Goal: Task Accomplishment & Management: Complete application form

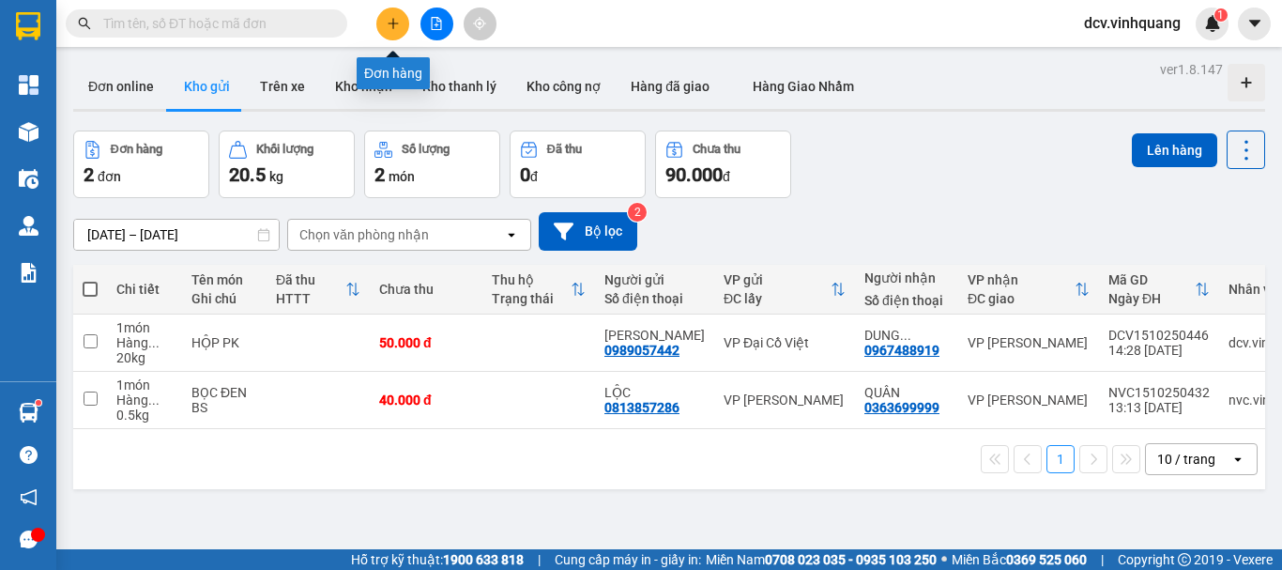
click at [387, 29] on icon "plus" at bounding box center [393, 23] width 13 height 13
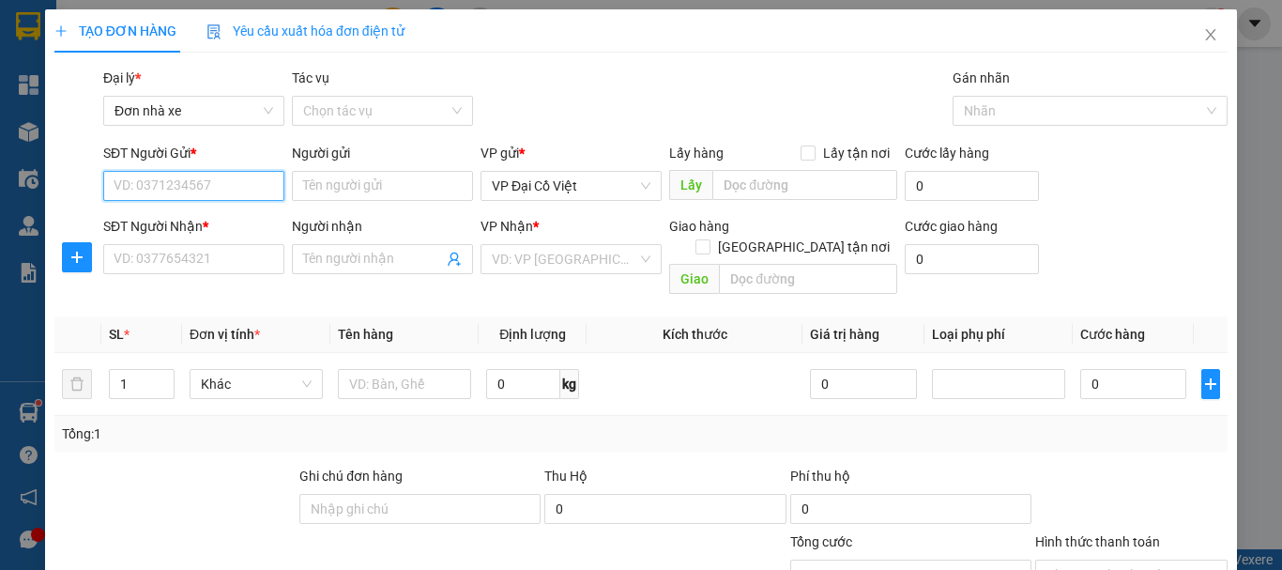
click at [174, 190] on input "SĐT Người Gửi *" at bounding box center [193, 186] width 181 height 30
type input "0941898666"
click at [175, 224] on div "0941898666 - [GEOGRAPHIC_DATA]" at bounding box center [219, 223] width 211 height 21
type input "huy"
type input "0971894222"
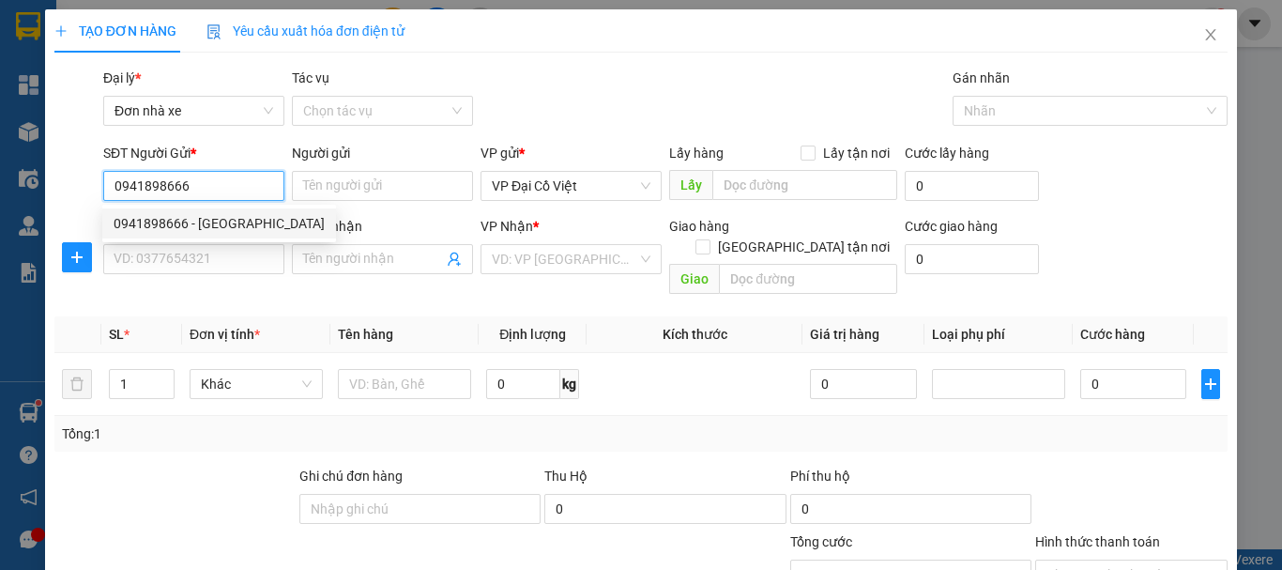
type input "[PERSON_NAME]"
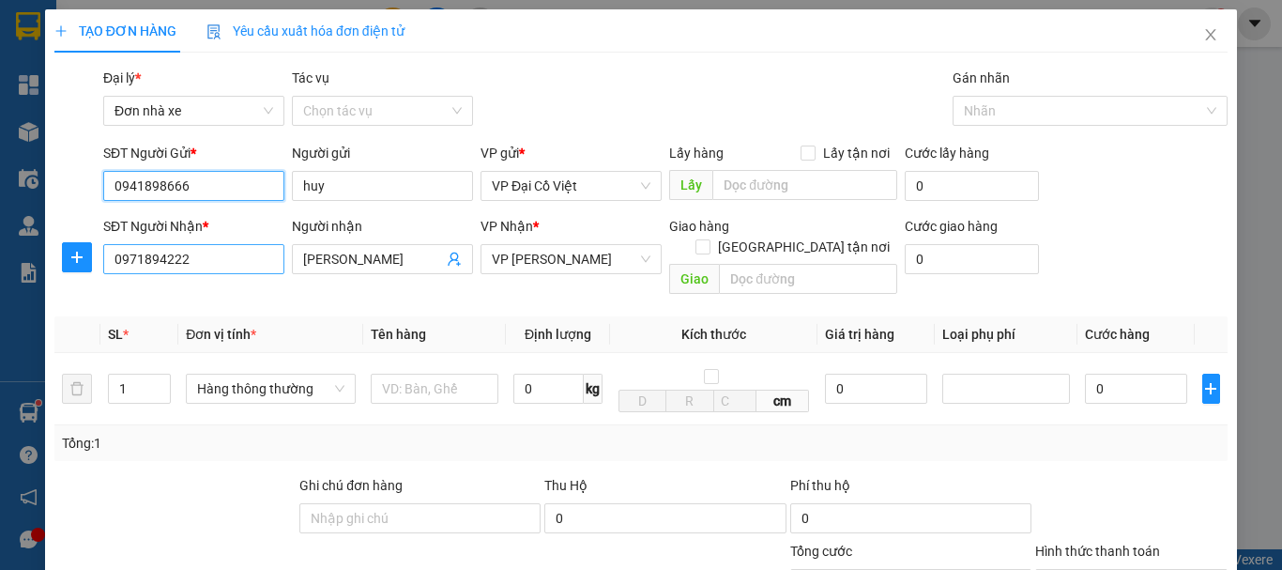
type input "0941898666"
click at [217, 266] on input "0971894222" at bounding box center [193, 259] width 181 height 30
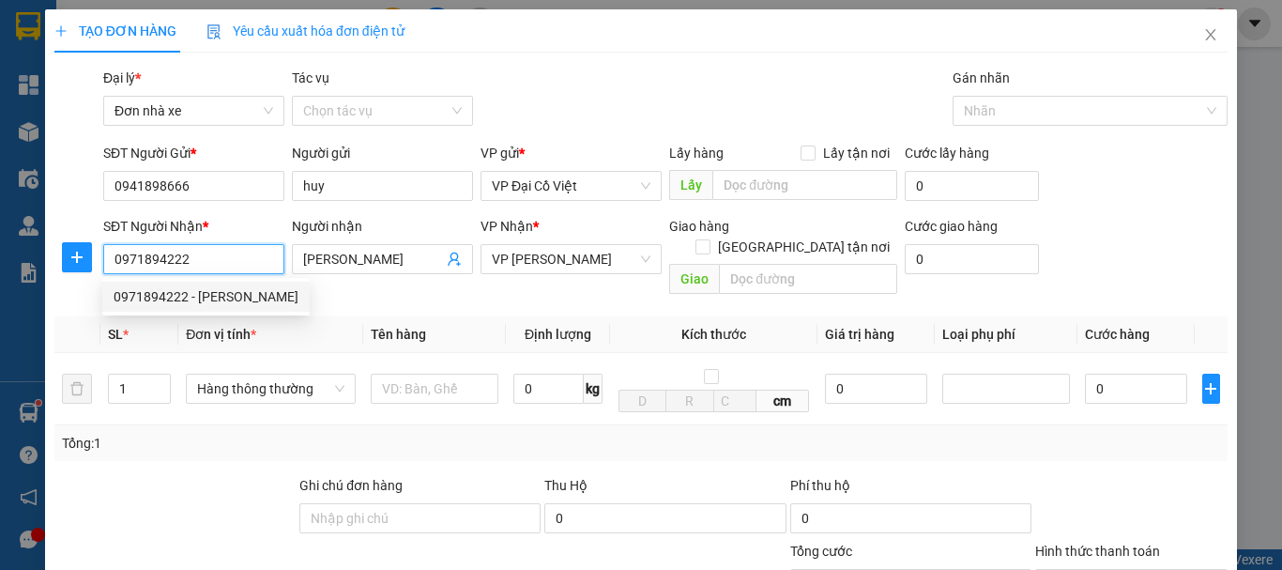
click at [217, 266] on input "0971894222" at bounding box center [193, 259] width 181 height 30
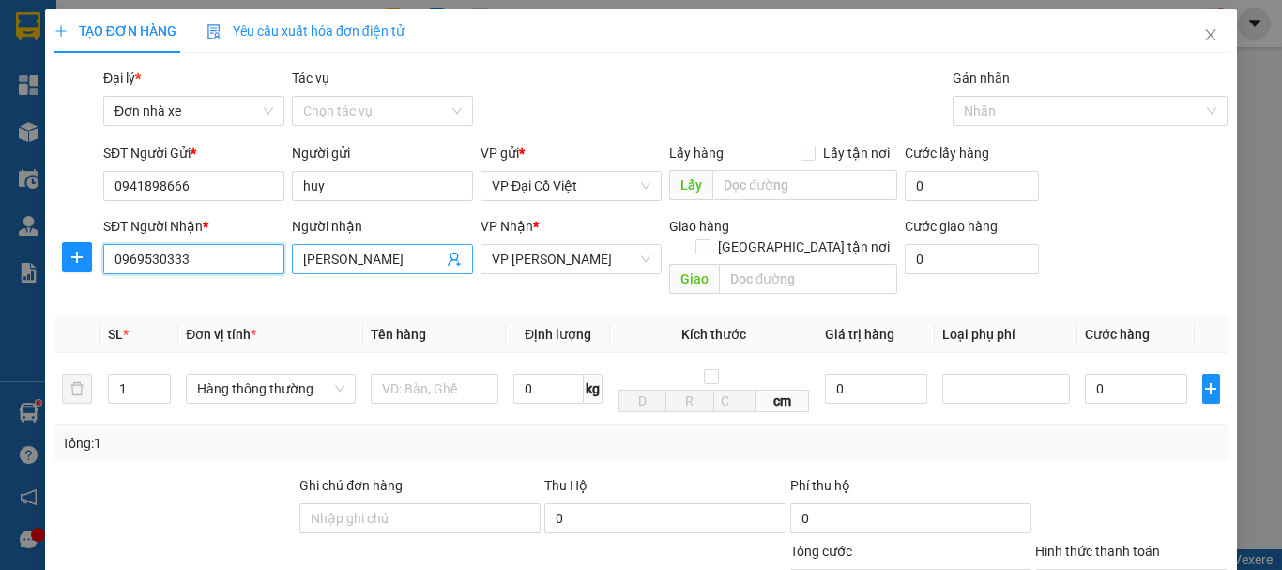
type input "0969530333"
click at [361, 255] on input "[PERSON_NAME]" at bounding box center [373, 259] width 140 height 21
type input "CÔNG PHƯỢNG"
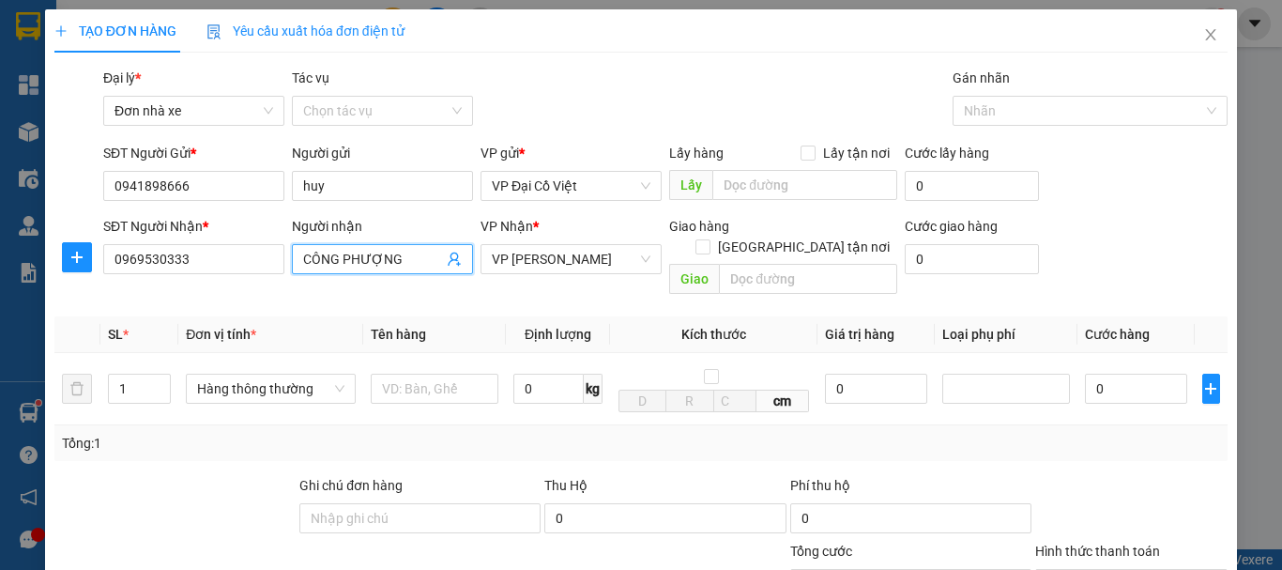
click at [558, 72] on div "Gói vận chuyển * Tiêu chuẩn Đại lý * Đơn nhà xe Tác vụ Chọn tác vụ Gán nhãn N…" at bounding box center [666, 101] width 1132 height 66
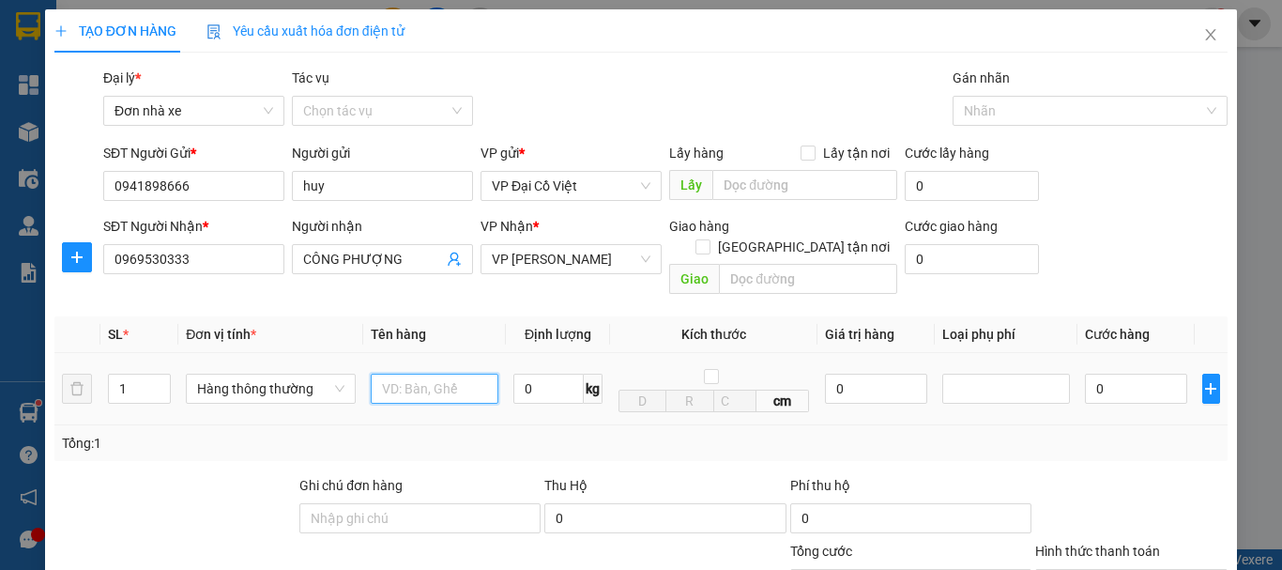
click at [428, 374] on input "text" at bounding box center [435, 389] width 128 height 30
type input "HỘP LK"
type input "1"
type input "30.000"
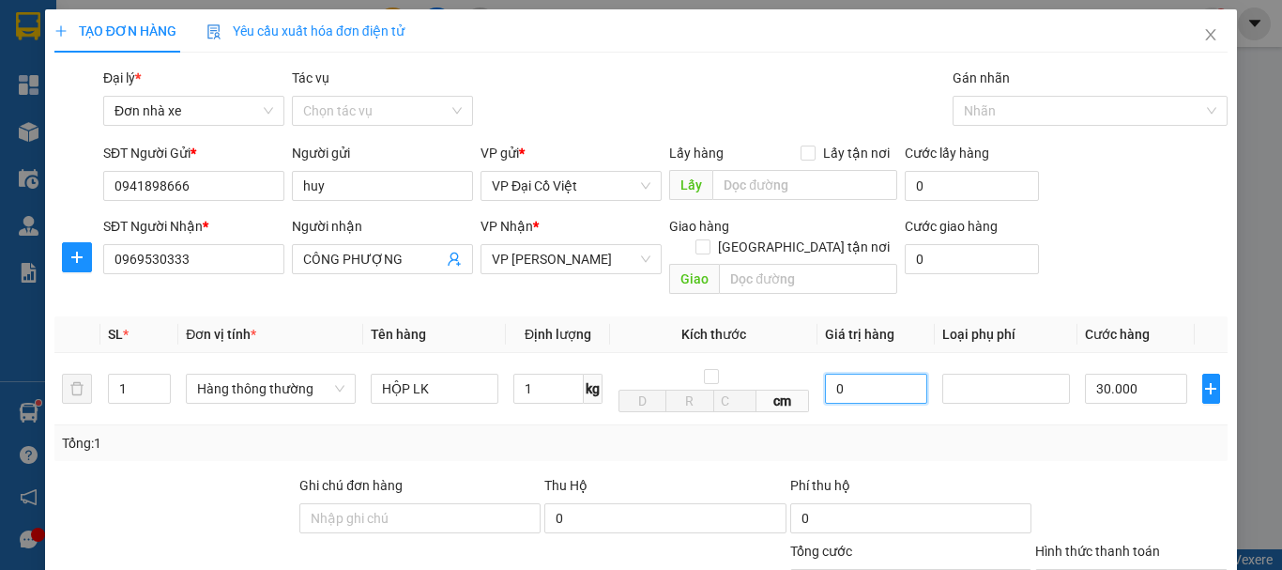
type input "30.000"
click at [1108, 440] on div "Tổng: 1" at bounding box center [641, 443] width 1174 height 36
click at [1087, 475] on div at bounding box center [1132, 508] width 196 height 66
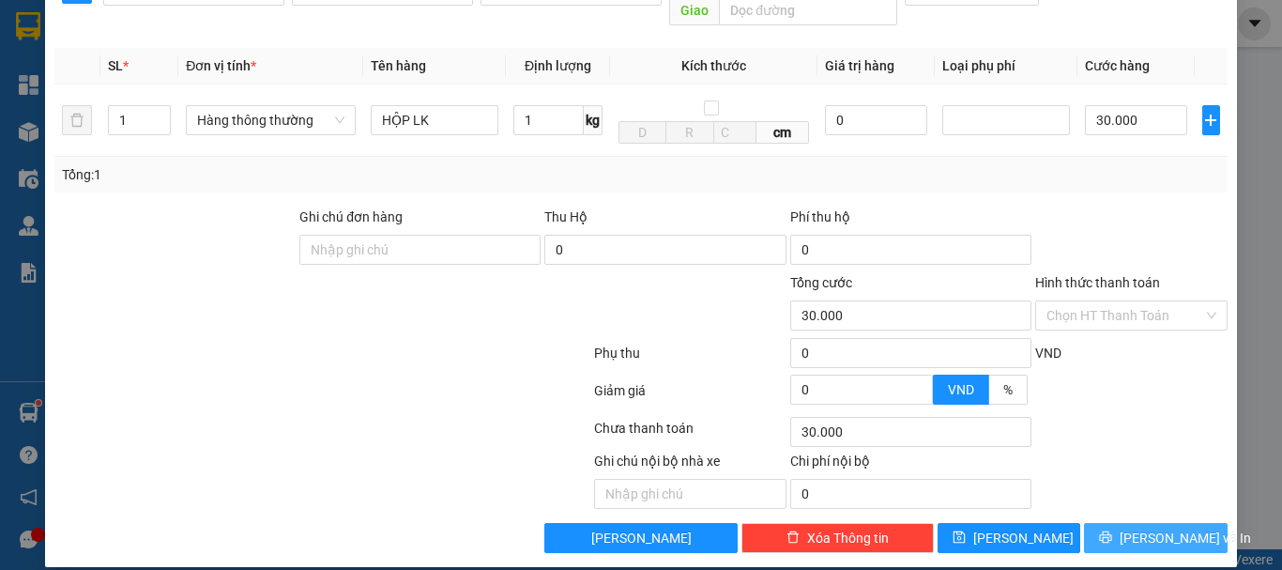
click at [1131, 528] on span "[PERSON_NAME] và In" at bounding box center [1185, 538] width 131 height 21
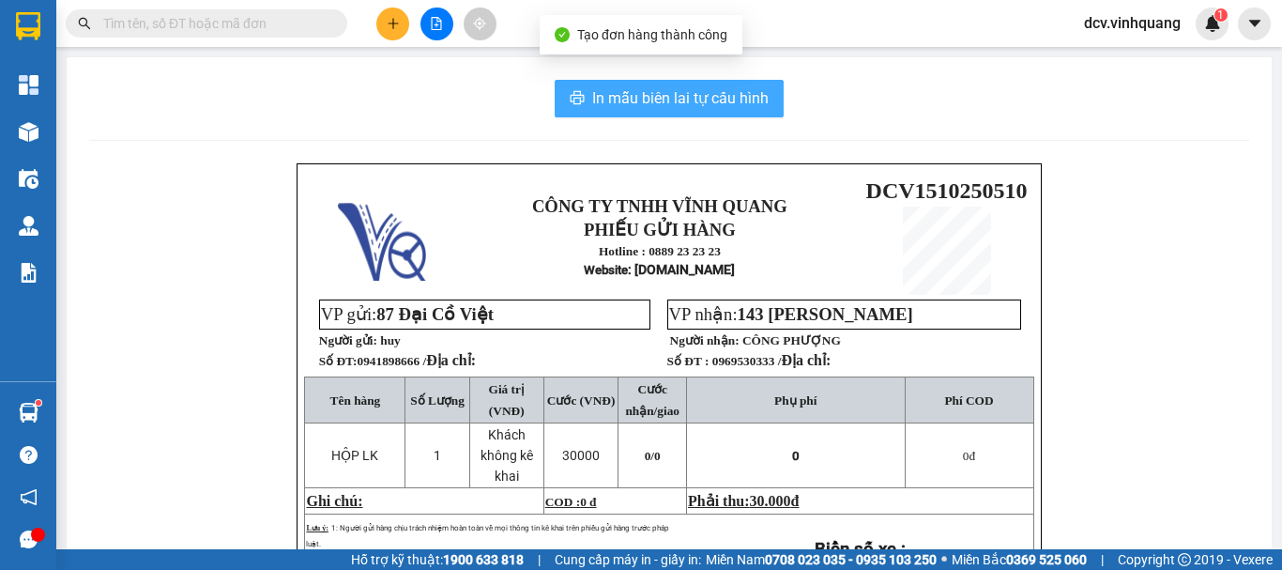
click at [620, 96] on span "In mẫu biên lai tự cấu hình" at bounding box center [680, 97] width 176 height 23
